Goal: Check status: Check status

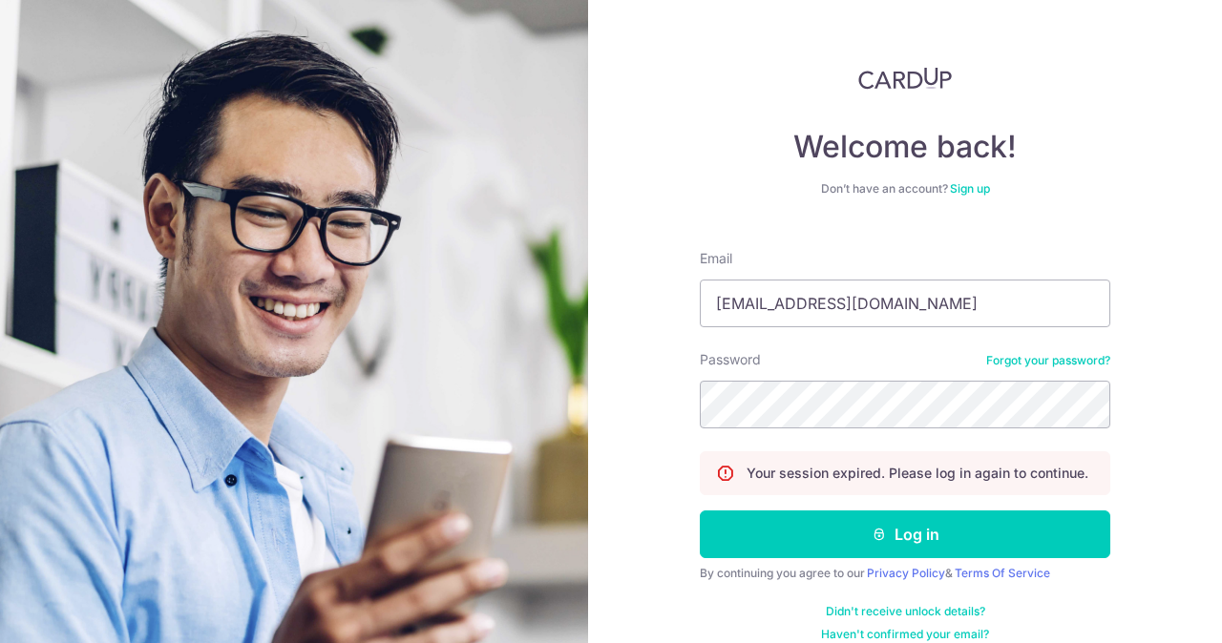
click at [852, 534] on button "Log in" at bounding box center [905, 535] width 410 height 48
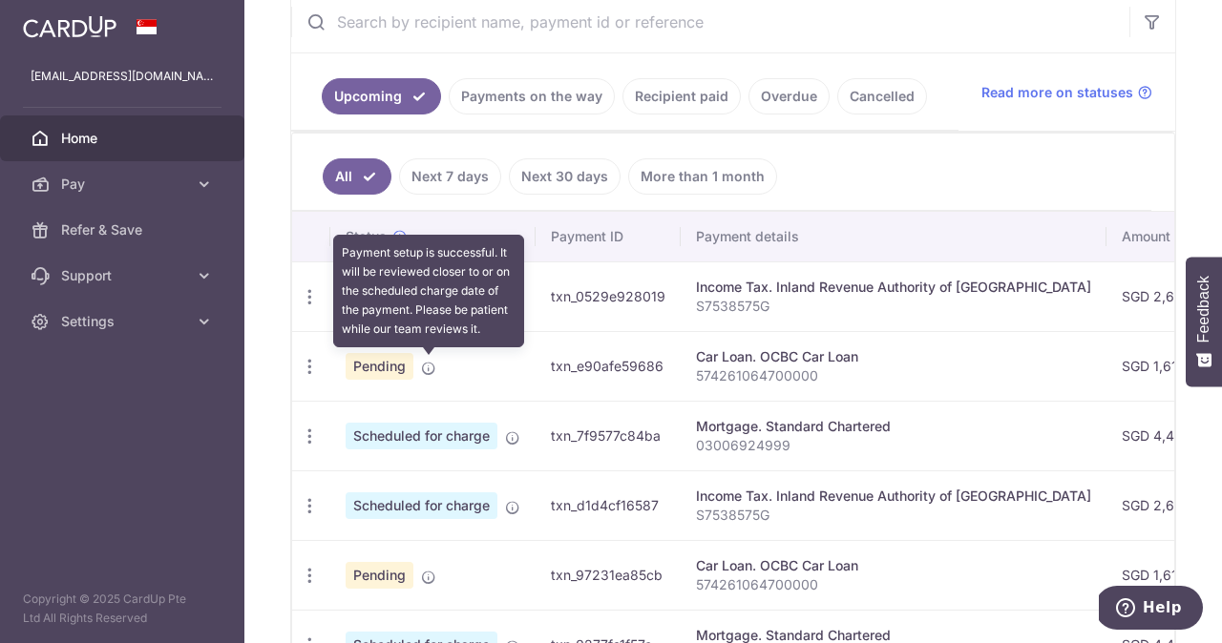
click at [429, 361] on icon at bounding box center [428, 368] width 15 height 15
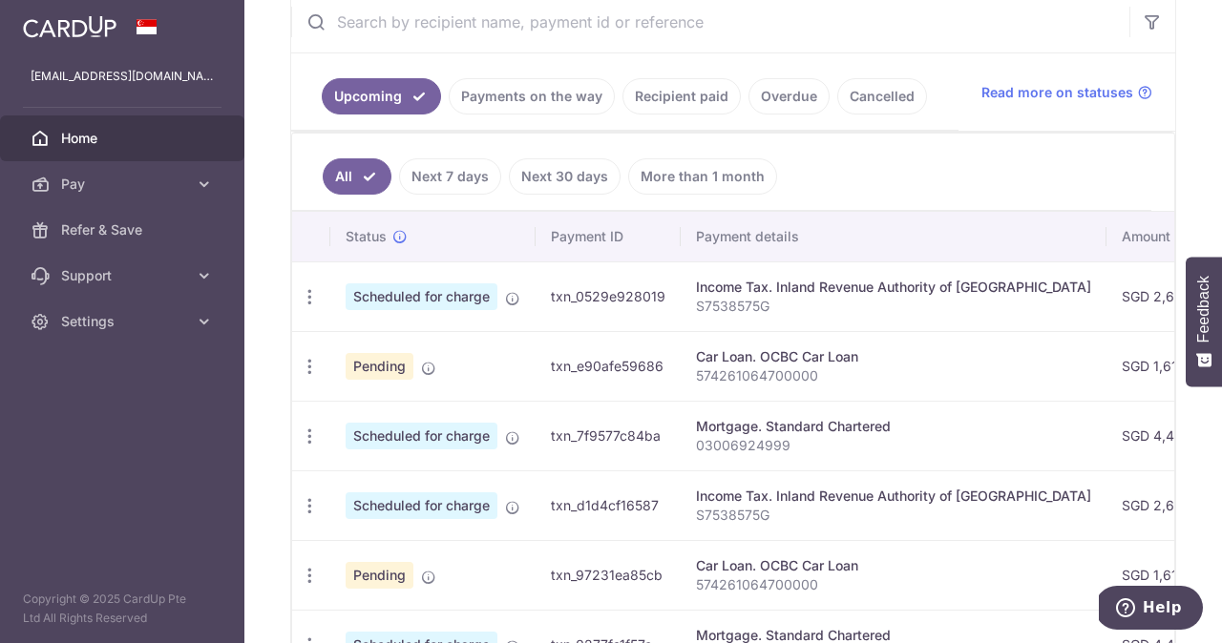
click at [390, 366] on span "Pending" at bounding box center [380, 366] width 68 height 27
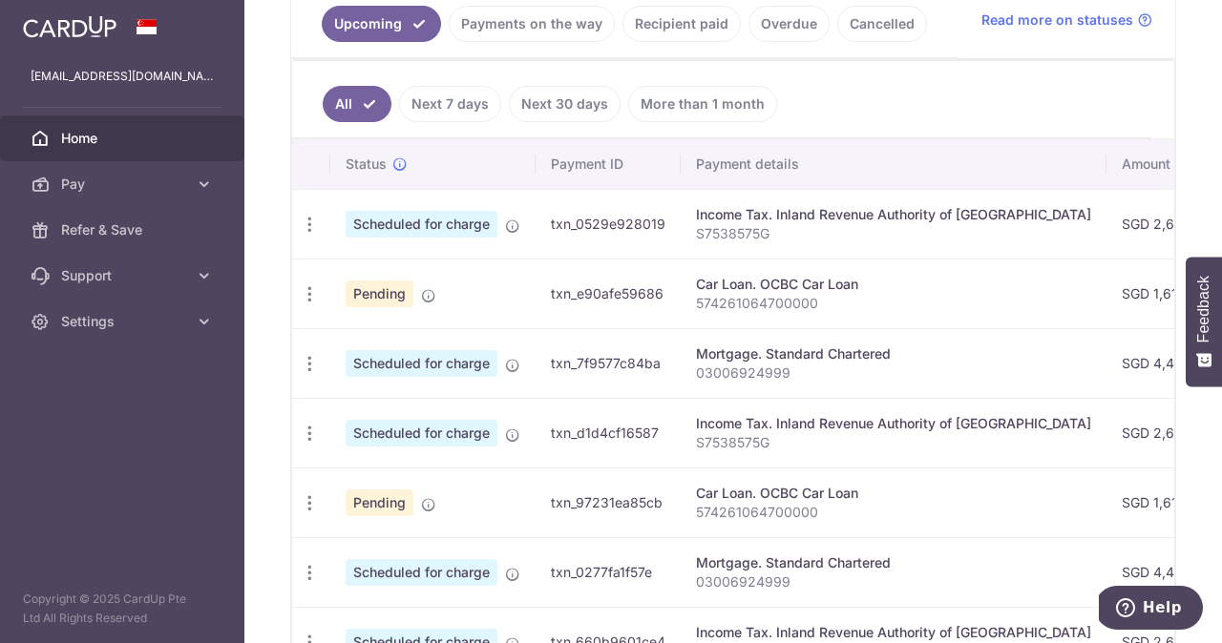
scroll to position [451, 0]
click at [312, 358] on icon "button" at bounding box center [310, 363] width 20 height 20
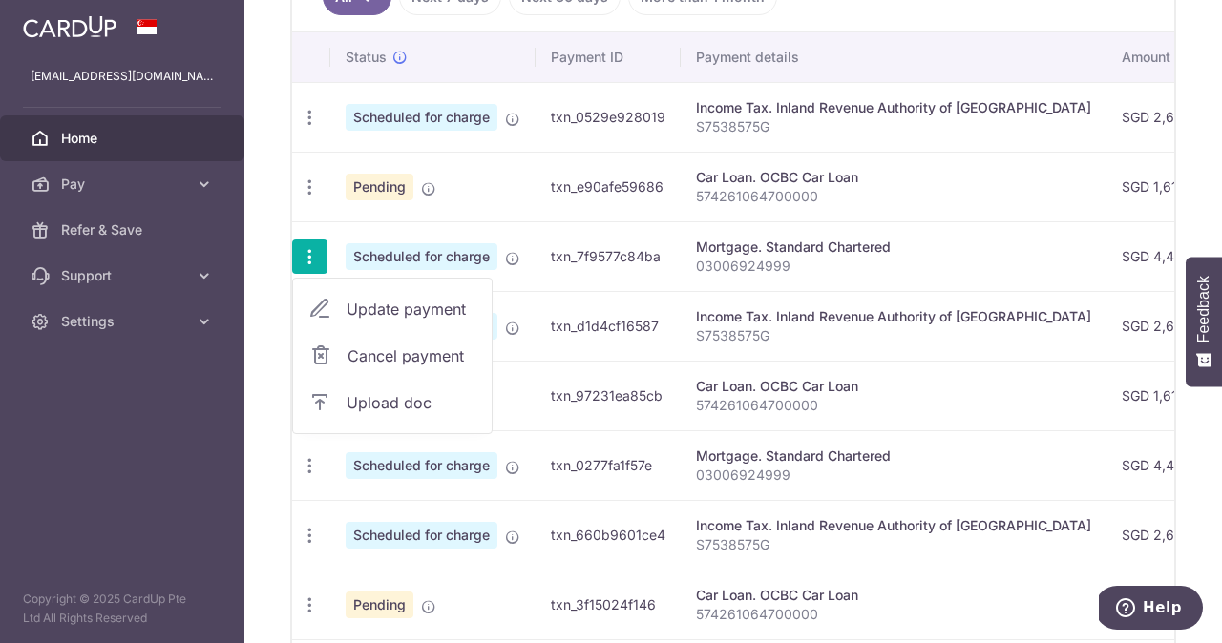
scroll to position [646, 0]
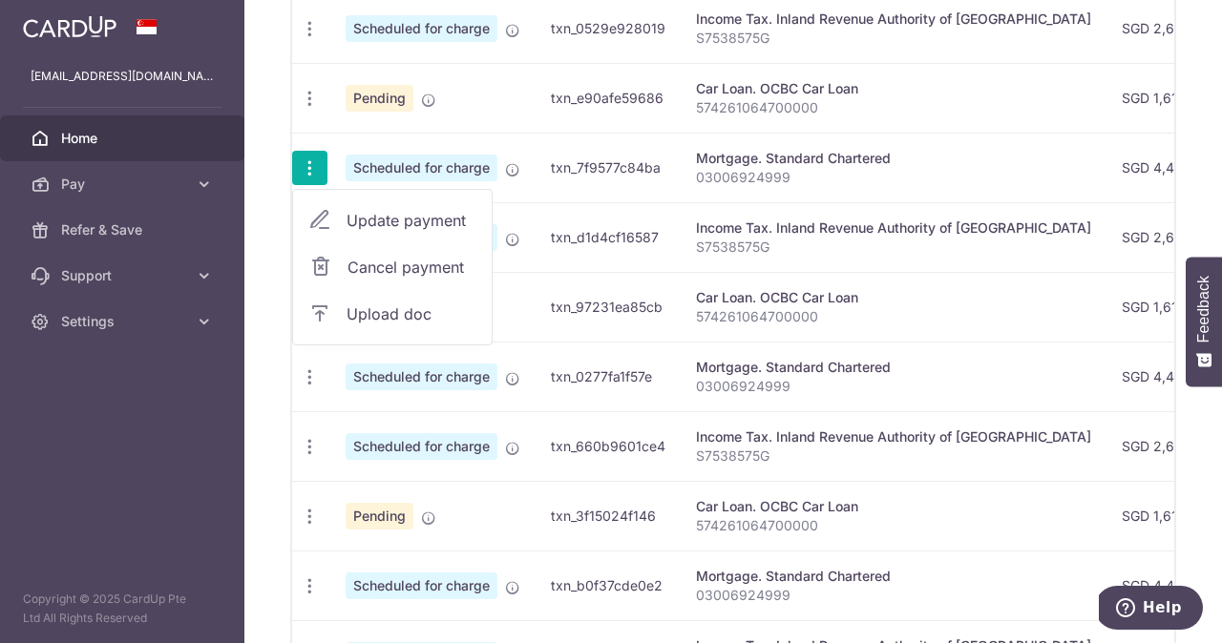
click at [955, 262] on td "Income Tax. Inland Revenue Authority of [GEOGRAPHIC_DATA] S7538575G" at bounding box center [894, 237] width 426 height 70
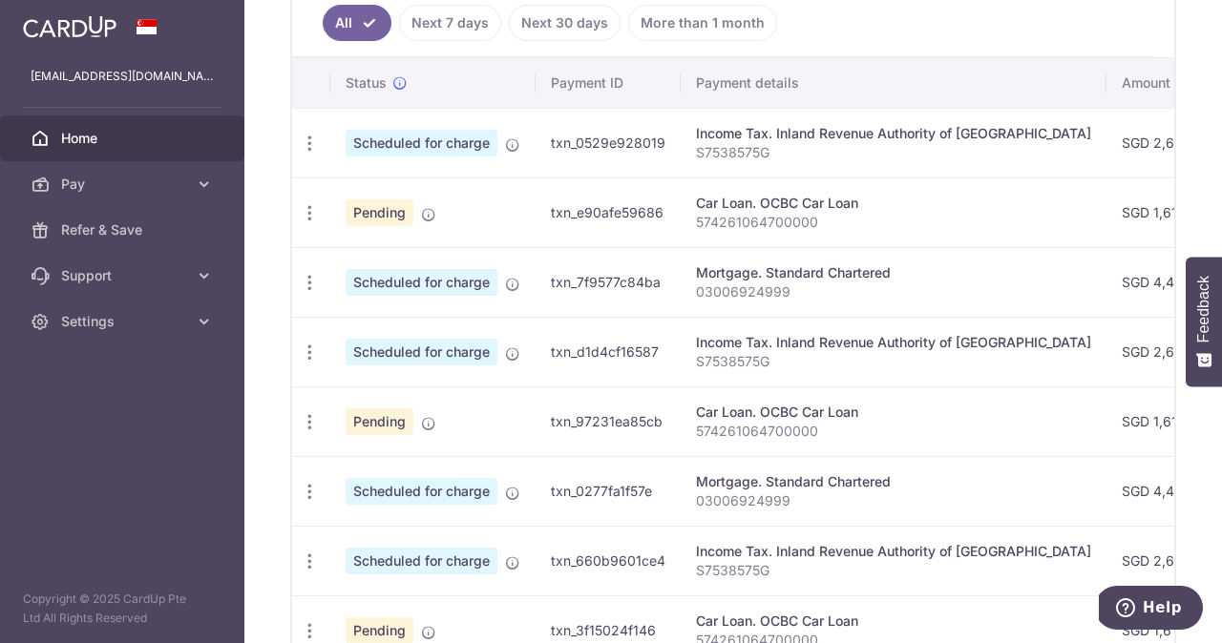
scroll to position [525, 0]
